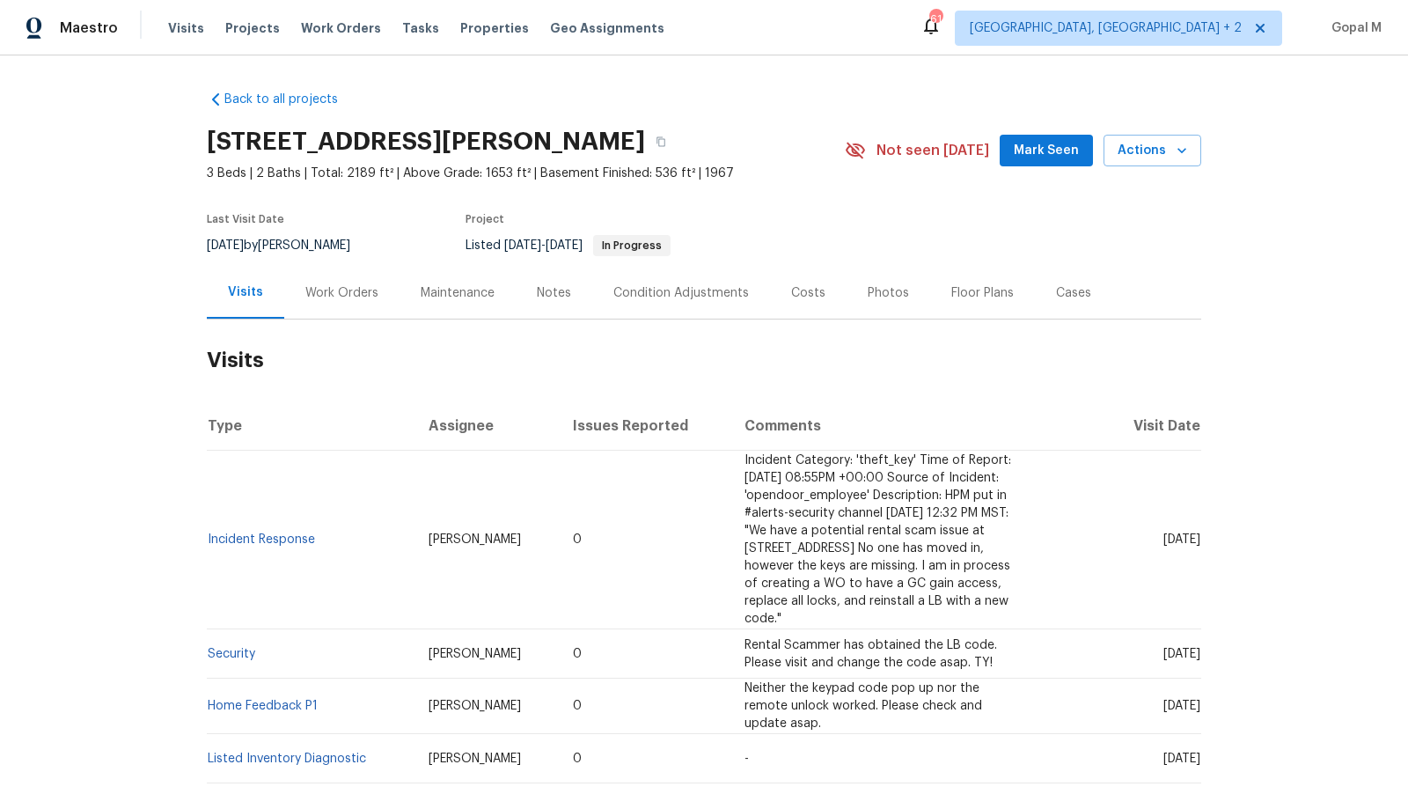
click at [329, 307] on div "Work Orders" at bounding box center [341, 293] width 115 height 52
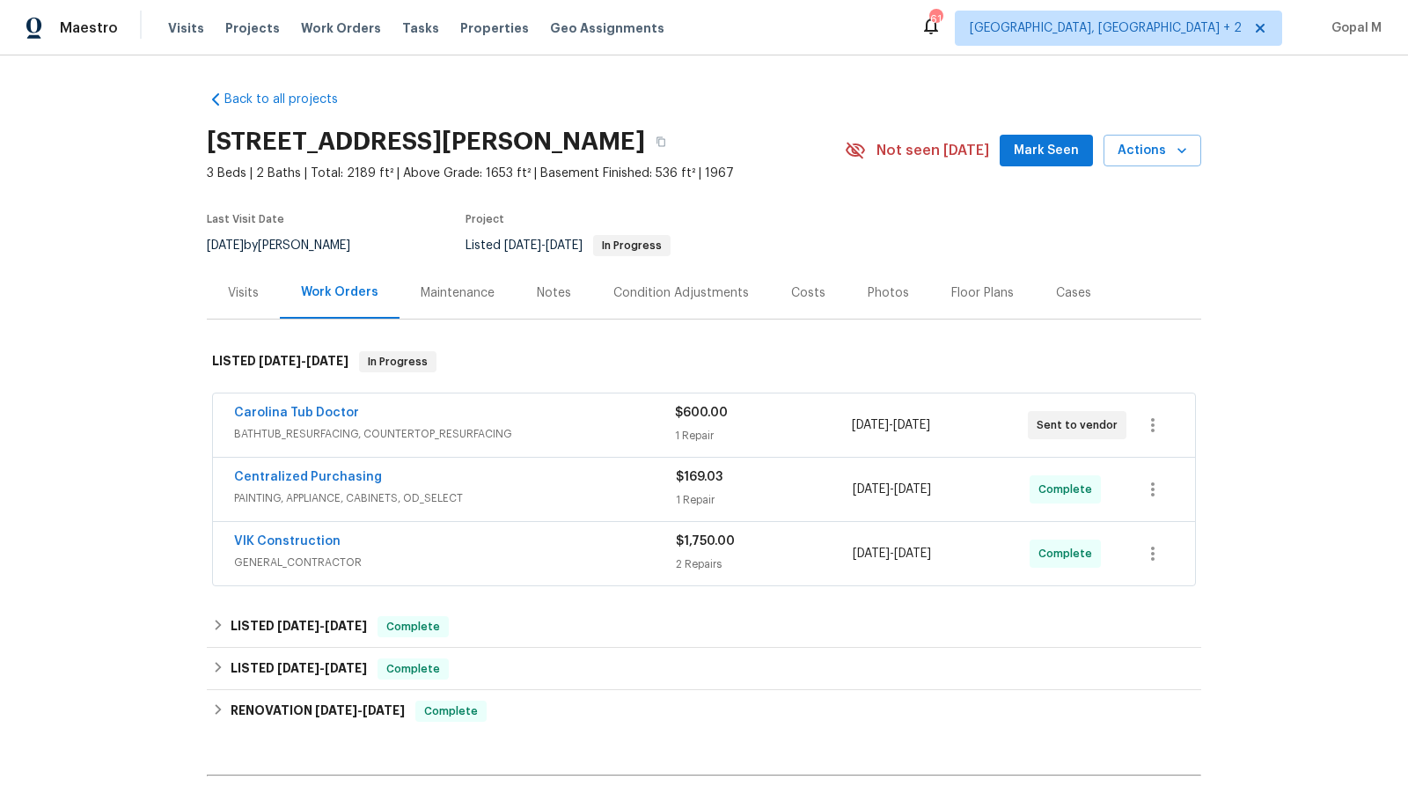
click at [511, 423] on div "Carolina Tub Doctor" at bounding box center [454, 414] width 441 height 21
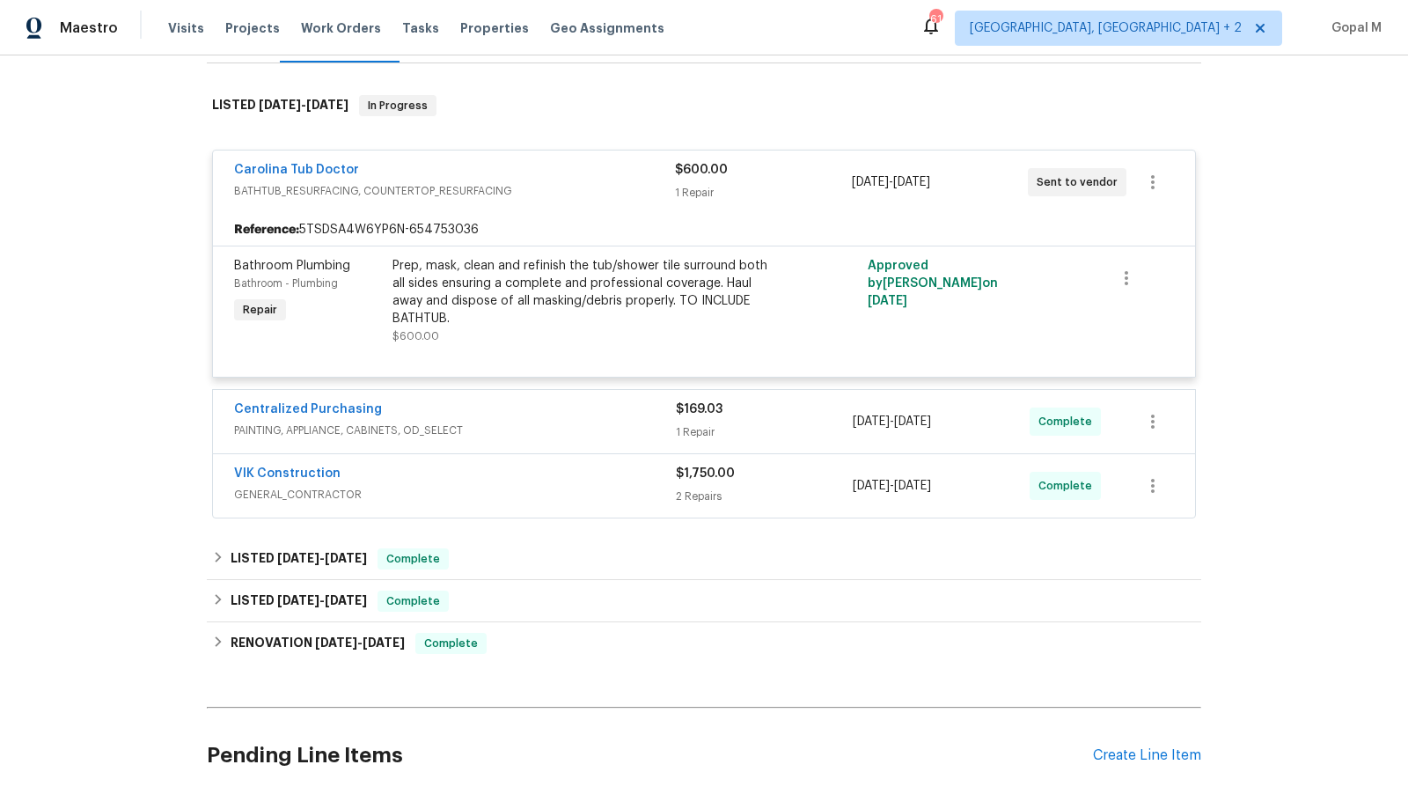
scroll to position [282, 0]
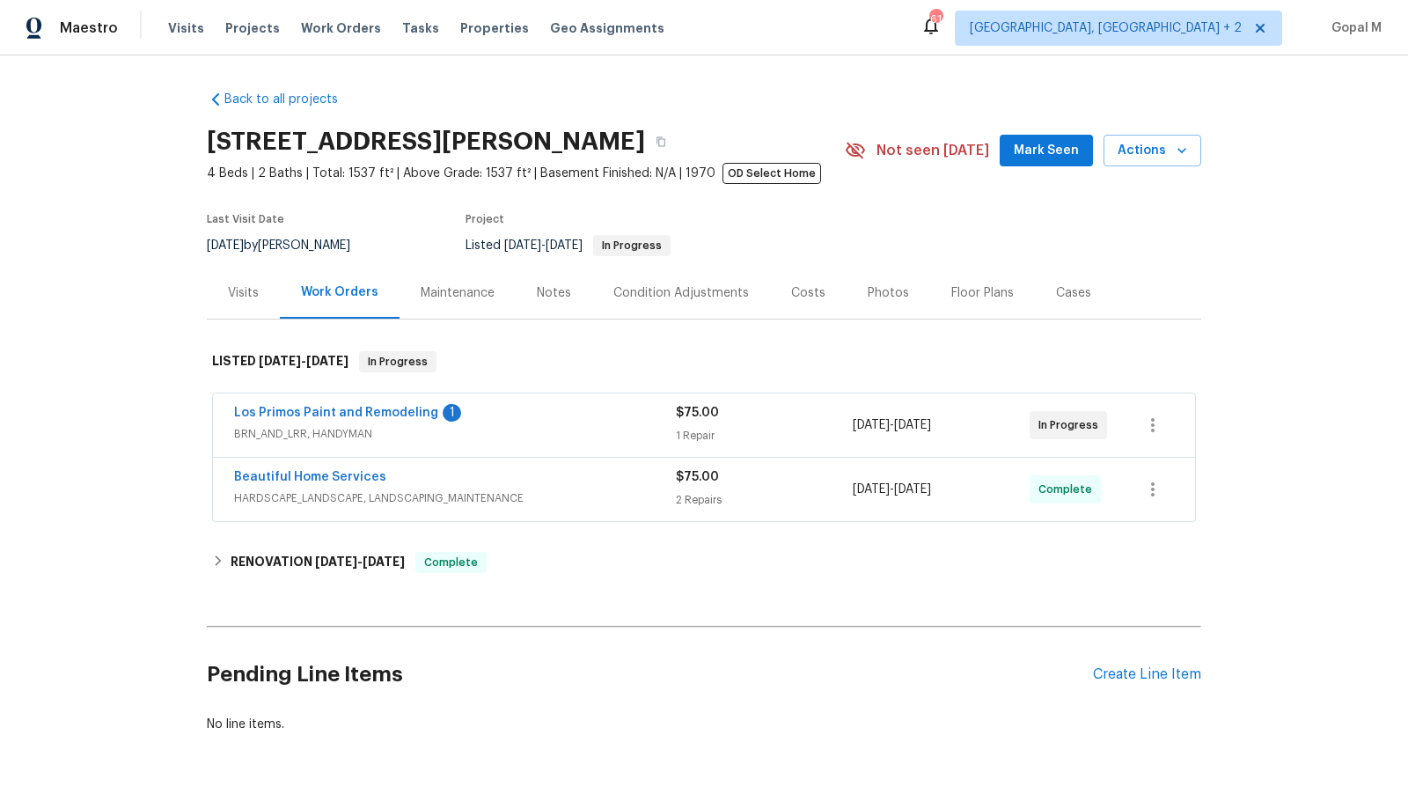
click at [554, 439] on span "BRN_AND_LRR, HANDYMAN" at bounding box center [455, 434] width 442 height 18
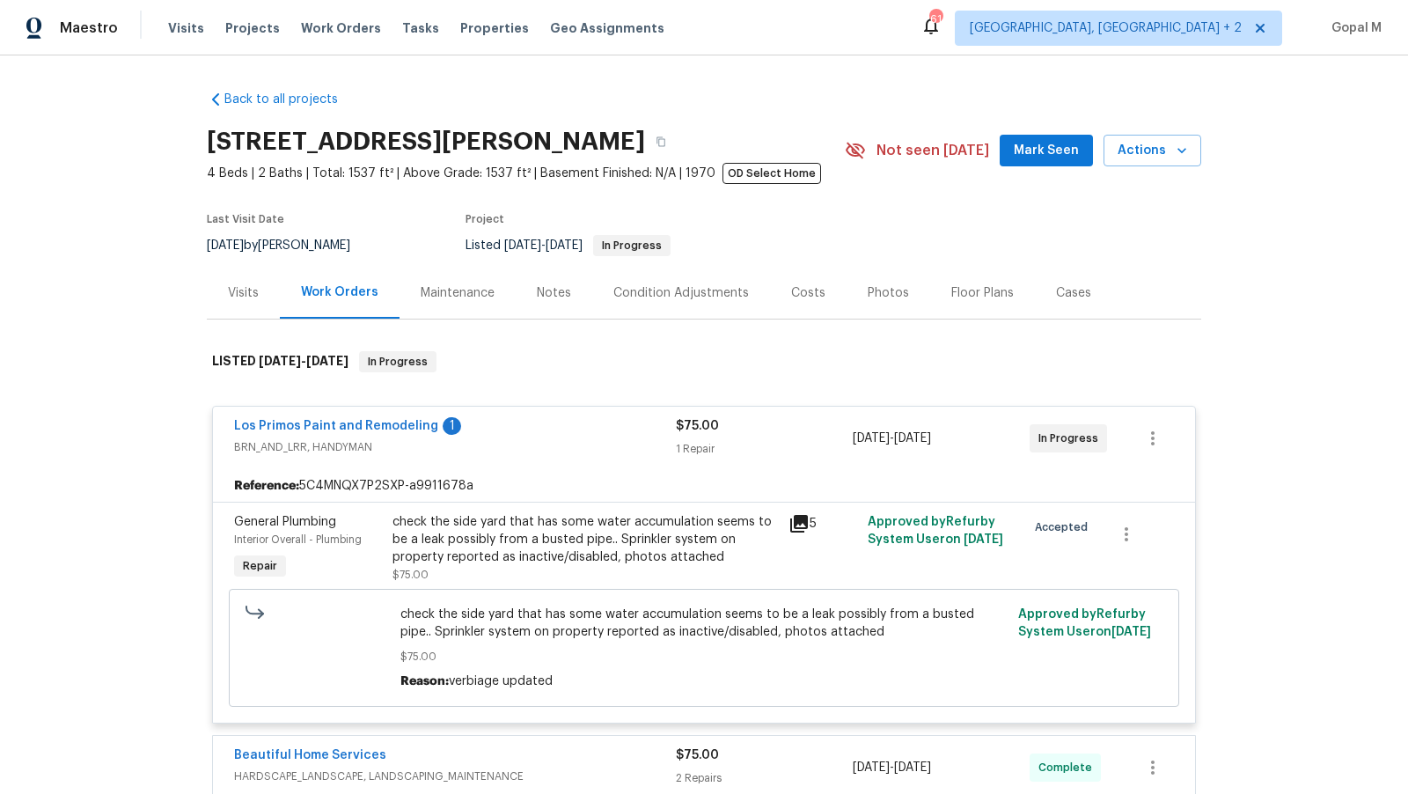
click at [228, 288] on div "Visits" at bounding box center [243, 293] width 31 height 18
